Goal: Task Accomplishment & Management: Use online tool/utility

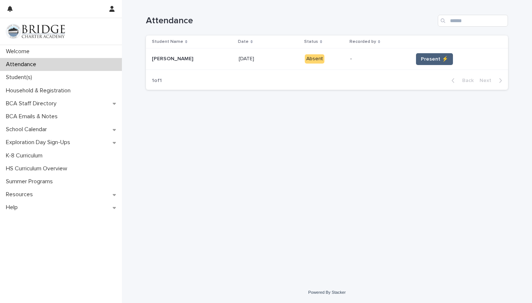
click at [428, 59] on span "Present ⚡" at bounding box center [434, 58] width 27 height 7
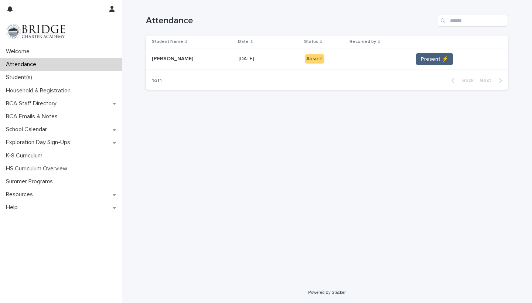
click at [428, 59] on span "Present ⚡" at bounding box center [434, 58] width 27 height 7
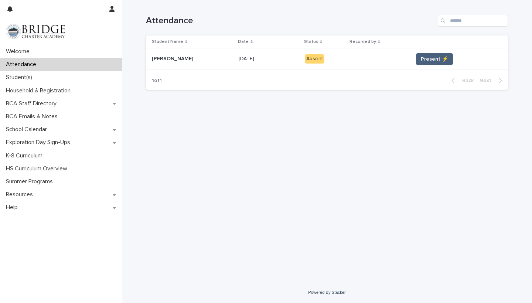
click at [428, 59] on span "Present ⚡" at bounding box center [434, 58] width 27 height 7
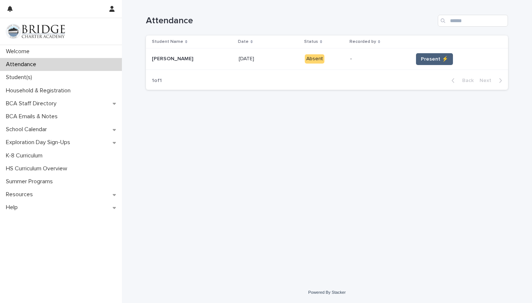
click at [428, 59] on span "Present ⚡" at bounding box center [434, 58] width 27 height 7
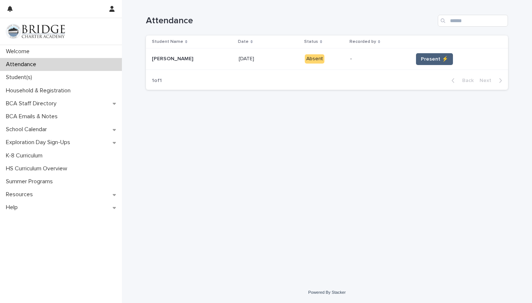
click at [428, 59] on span "Present ⚡" at bounding box center [434, 58] width 27 height 7
